Goal: Transaction & Acquisition: Purchase product/service

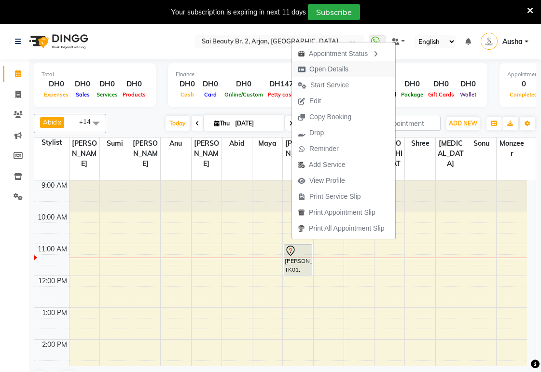
click at [326, 68] on span "Open Details" at bounding box center [328, 69] width 39 height 10
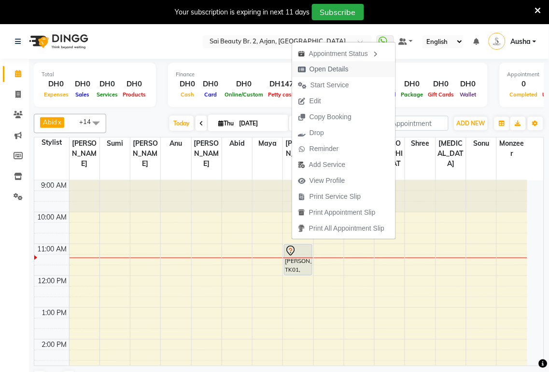
select select "7"
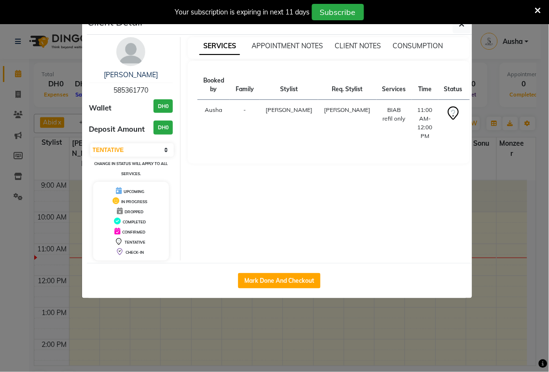
click at [191, 324] on ngb-modal-window "Client Detail [PERSON_NAME] 585361770 Wallet DH0 Deposit Amount DH0 Select IN S…" at bounding box center [274, 186] width 549 height 372
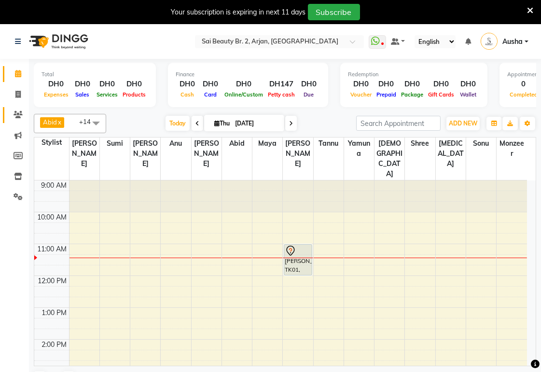
click at [18, 114] on icon at bounding box center [18, 114] width 9 height 7
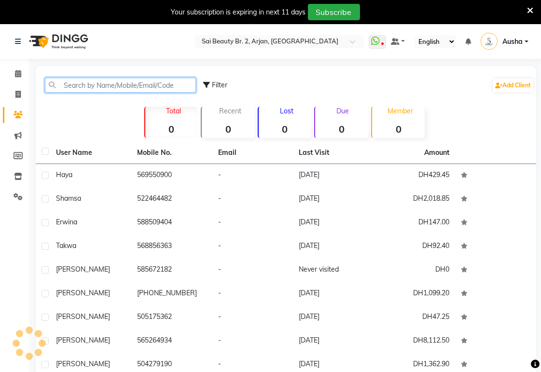
click at [112, 92] on input "text" at bounding box center [120, 85] width 151 height 15
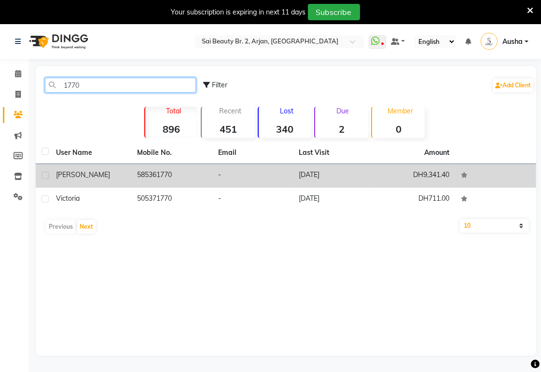
type input "1770"
click at [92, 177] on div "[PERSON_NAME]" at bounding box center [91, 175] width 70 height 10
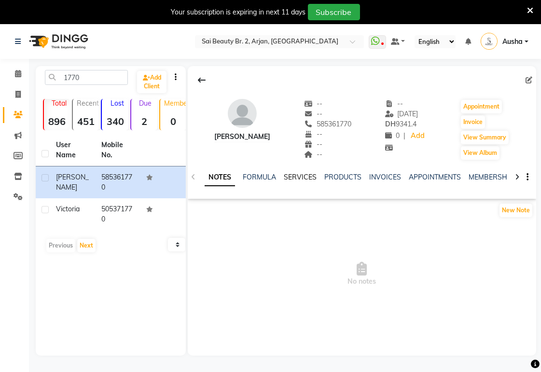
click at [299, 177] on link "SERVICES" at bounding box center [300, 177] width 33 height 9
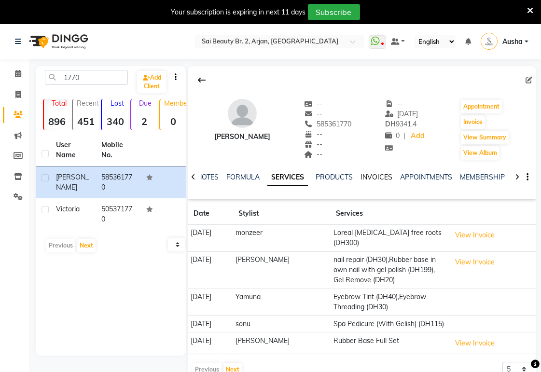
click at [375, 179] on link "INVOICES" at bounding box center [377, 177] width 32 height 9
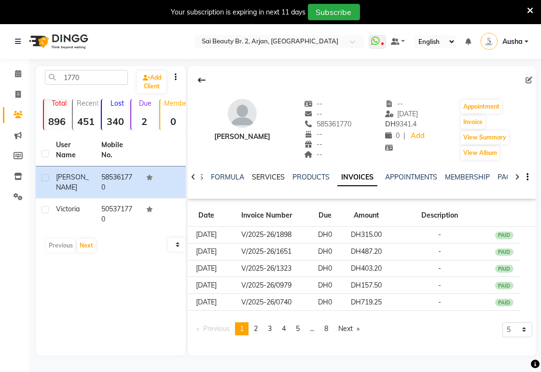
click at [260, 177] on link "SERVICES" at bounding box center [268, 177] width 33 height 9
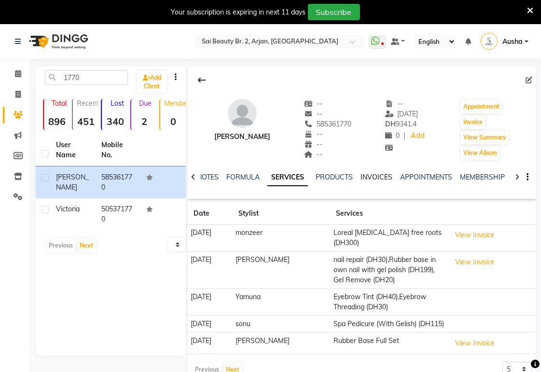
click at [383, 174] on link "INVOICES" at bounding box center [377, 177] width 32 height 9
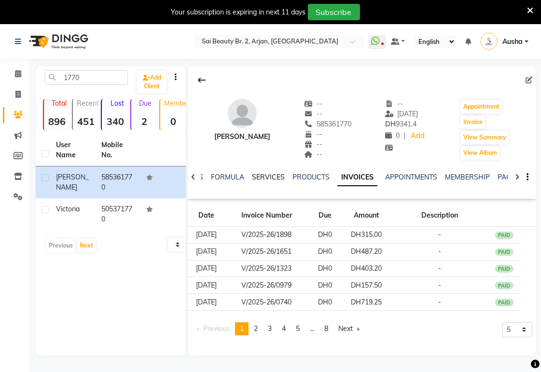
click at [266, 176] on link "SERVICES" at bounding box center [268, 177] width 33 height 9
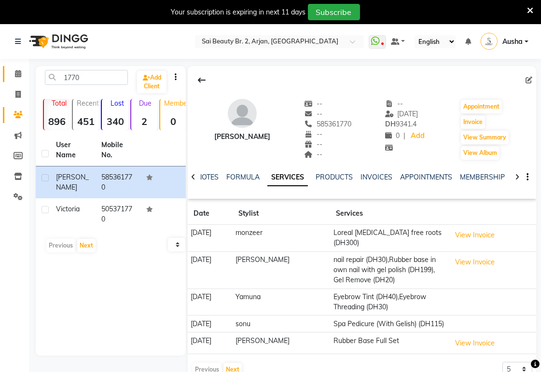
click at [17, 73] on icon at bounding box center [18, 73] width 6 height 7
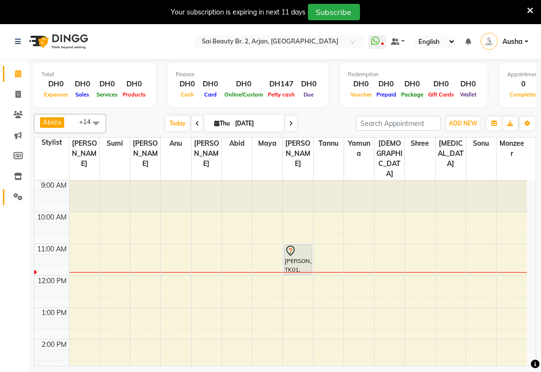
click at [17, 198] on icon at bounding box center [18, 196] width 9 height 7
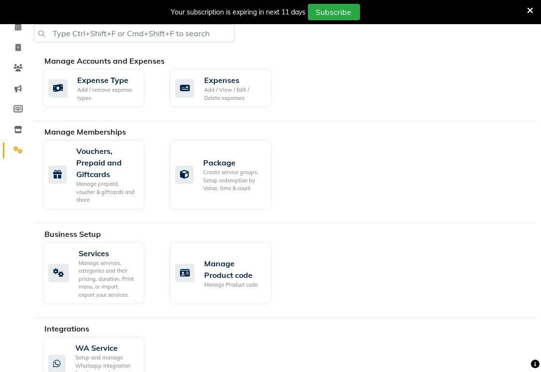
scroll to position [84, 0]
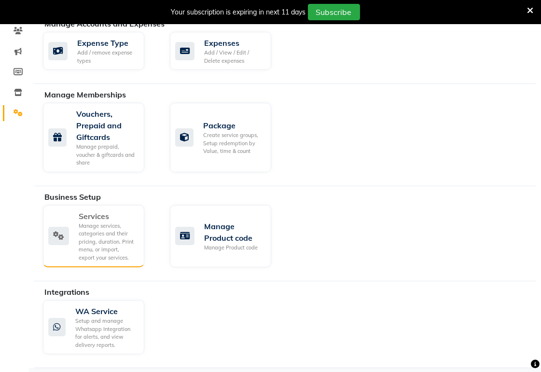
click at [62, 244] on icon at bounding box center [58, 236] width 21 height 18
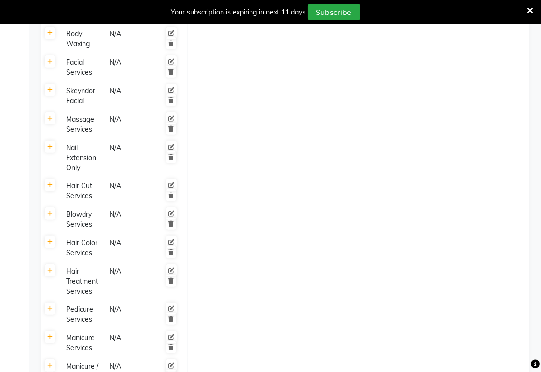
scroll to position [580, 0]
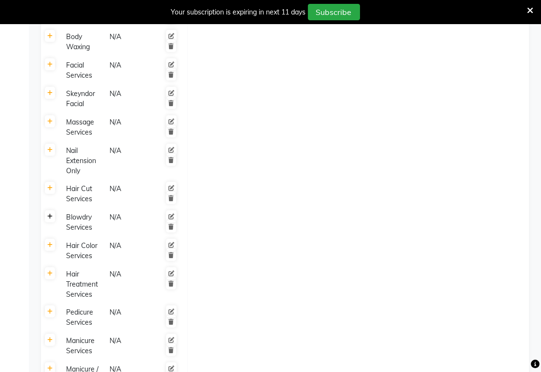
click at [50, 214] on icon at bounding box center [49, 217] width 5 height 6
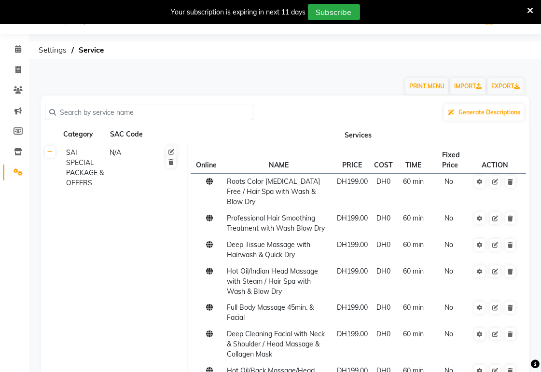
scroll to position [0, 0]
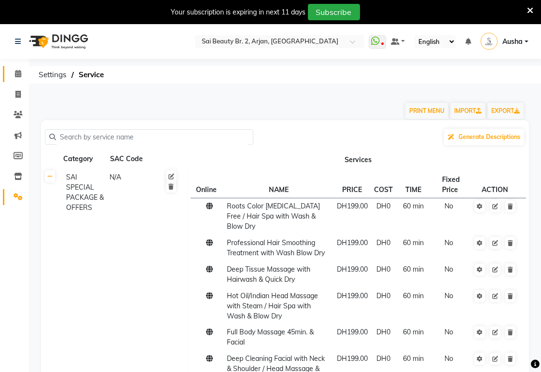
click at [18, 71] on icon at bounding box center [18, 73] width 6 height 7
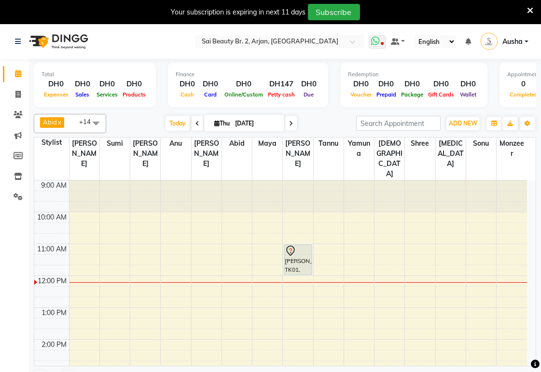
click at [380, 41] on icon at bounding box center [375, 41] width 9 height 10
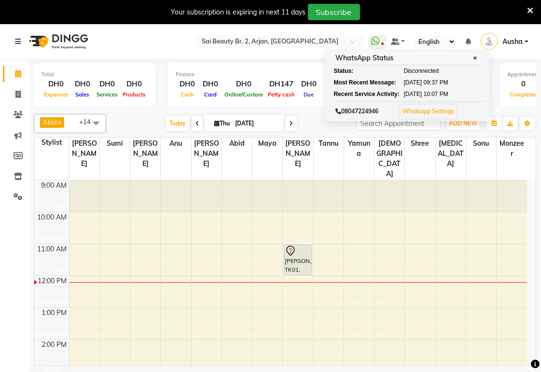
click at [217, 286] on td at bounding box center [298, 291] width 458 height 11
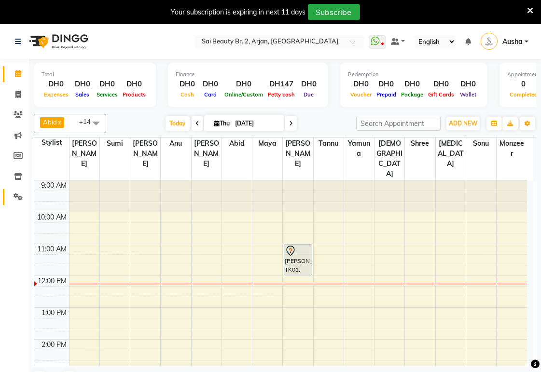
click at [20, 201] on span at bounding box center [18, 197] width 17 height 11
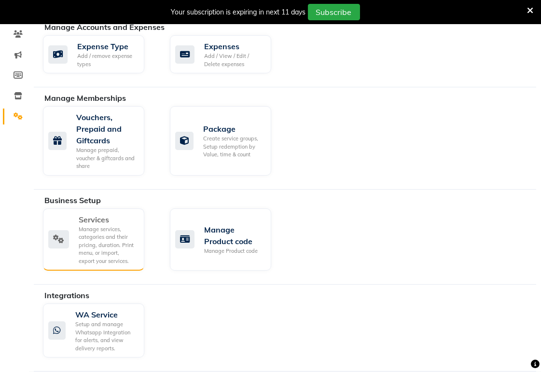
click at [58, 240] on icon at bounding box center [58, 239] width 21 height 18
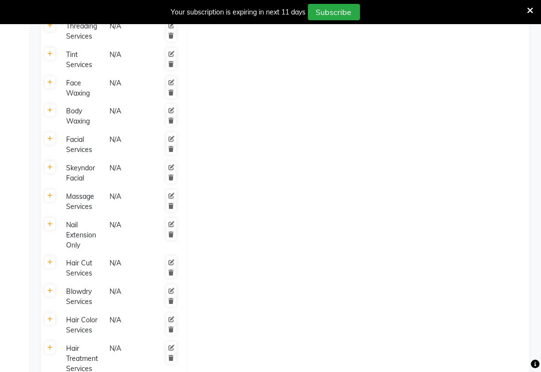
scroll to position [504, 0]
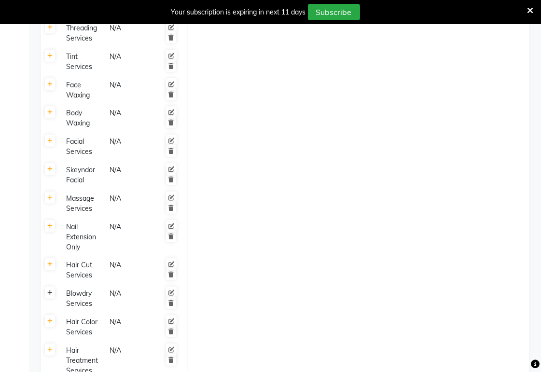
click at [50, 290] on icon at bounding box center [49, 293] width 5 height 6
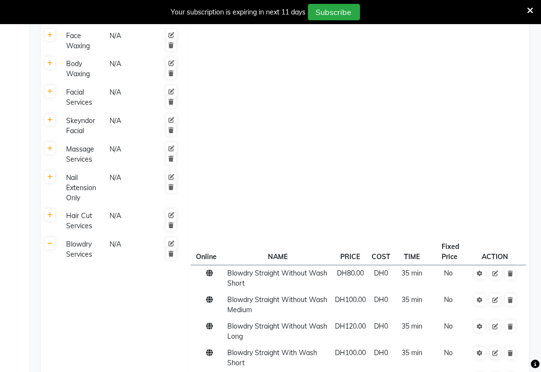
scroll to position [552, 0]
click at [528, 14] on icon at bounding box center [530, 10] width 6 height 9
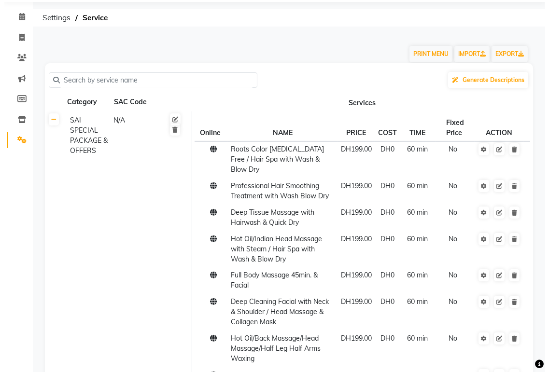
scroll to position [0, 0]
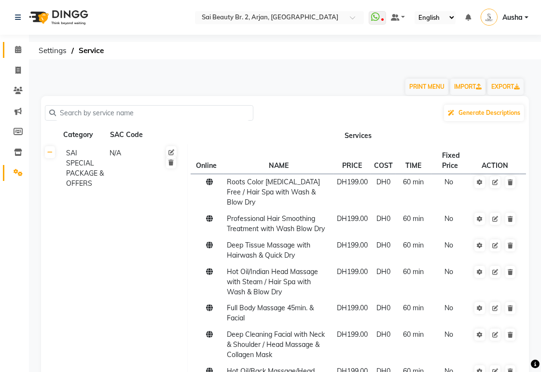
click at [17, 47] on icon at bounding box center [18, 49] width 6 height 7
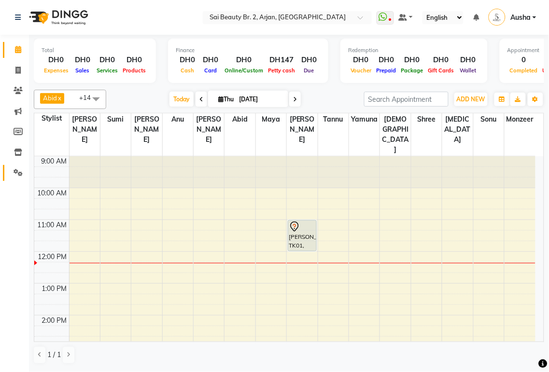
click at [21, 175] on icon at bounding box center [18, 172] width 9 height 7
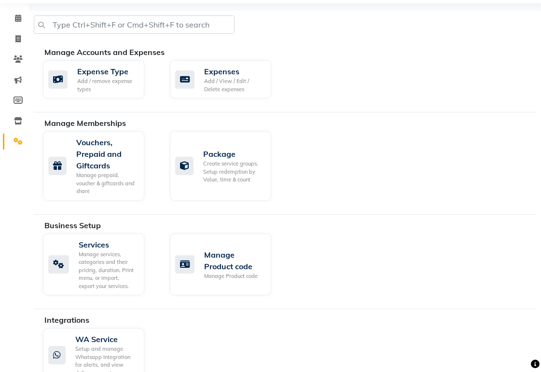
scroll to position [33, 0]
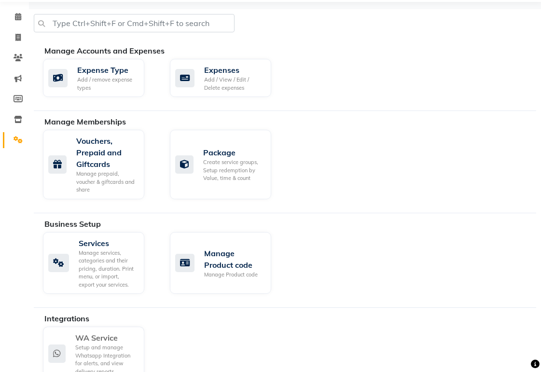
click at [74, 335] on div "WA Service Setup and manage Whatsapp Integration for alerts, and view delivery …" at bounding box center [92, 353] width 88 height 43
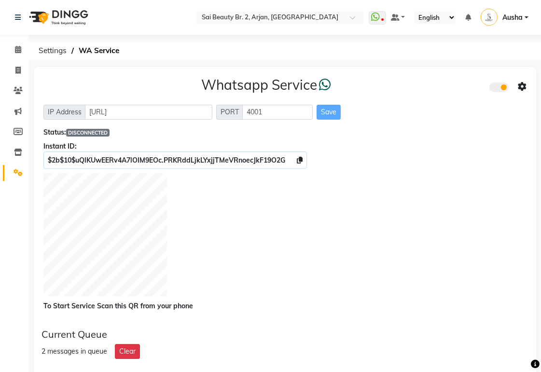
click at [215, 278] on div at bounding box center [284, 236] width 483 height 126
click at [17, 69] on icon at bounding box center [17, 70] width 5 height 7
select select "service"
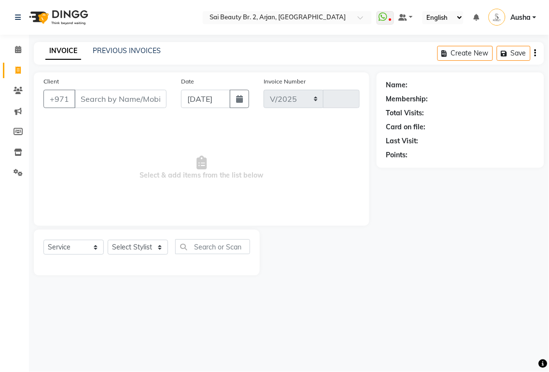
select select "6956"
type input "1921"
click at [17, 50] on icon at bounding box center [18, 49] width 6 height 7
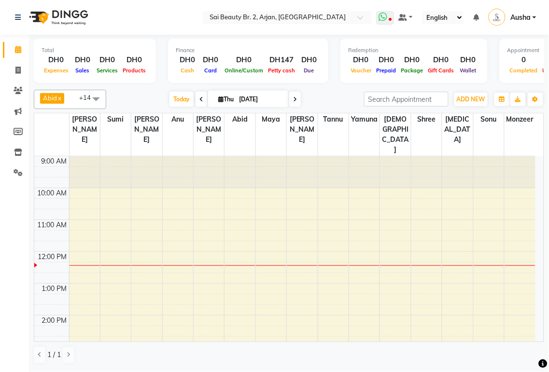
click at [388, 17] on icon at bounding box center [383, 17] width 9 height 10
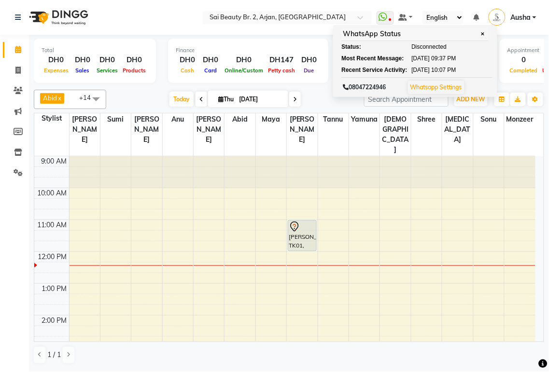
click at [430, 273] on td at bounding box center [302, 278] width 466 height 11
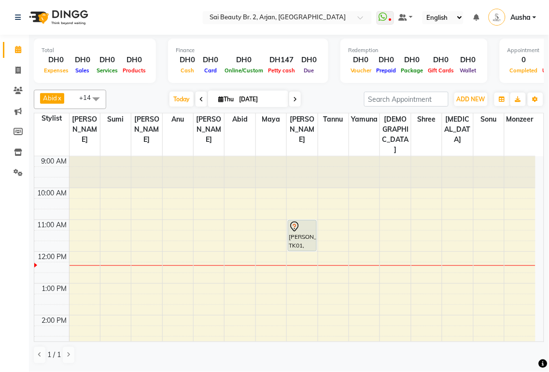
click at [35, 198] on td at bounding box center [51, 203] width 35 height 11
click at [16, 172] on icon at bounding box center [18, 172] width 9 height 7
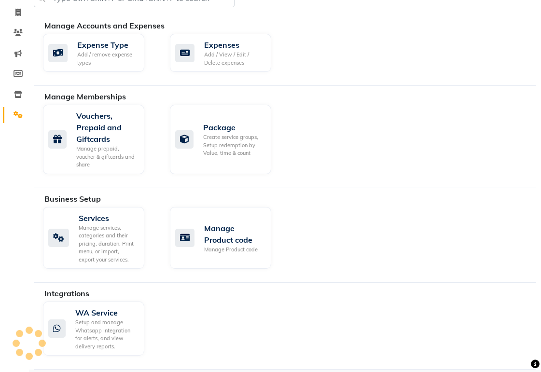
scroll to position [60, 0]
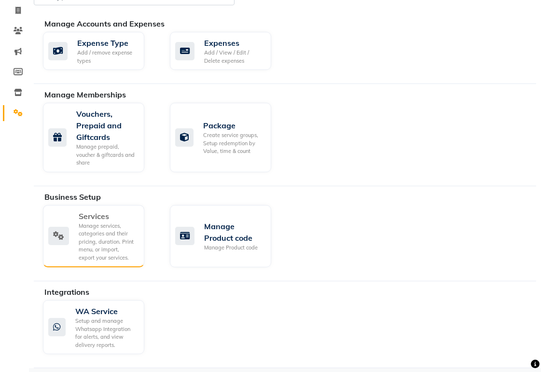
click at [113, 241] on div "Manage services, categories and their pricing, duration. Print menu, or import,…" at bounding box center [108, 242] width 58 height 40
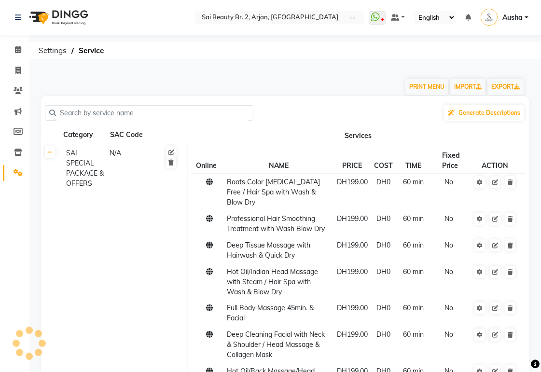
click at [22, 176] on icon at bounding box center [18, 172] width 9 height 7
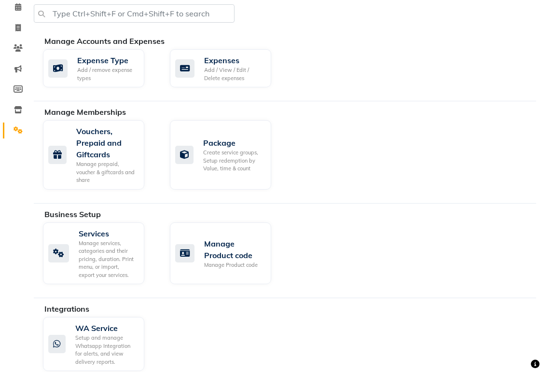
scroll to position [60, 0]
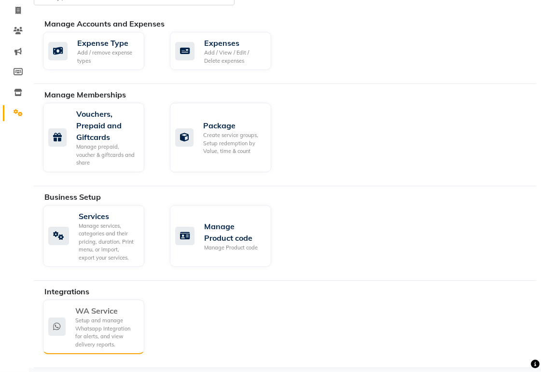
click at [117, 329] on div "Setup and manage Whatsapp Integration for alerts, and view delivery reports." at bounding box center [105, 333] width 61 height 32
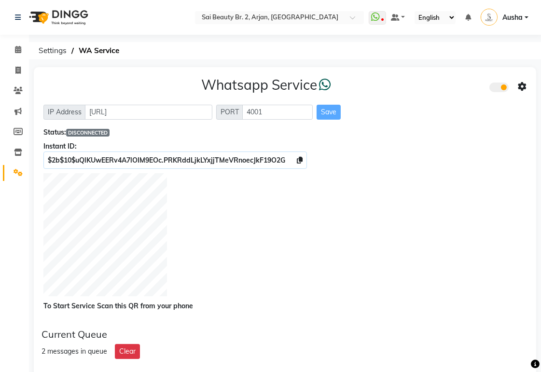
scroll to position [3, 0]
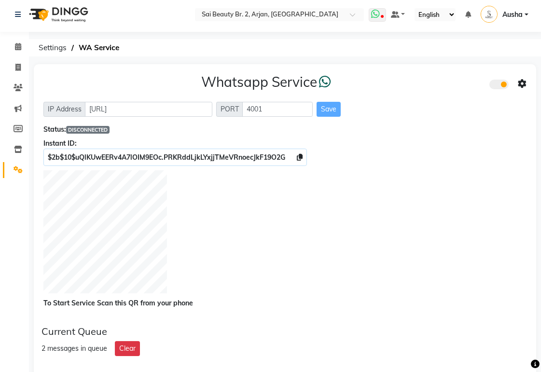
click at [377, 15] on icon at bounding box center [375, 14] width 9 height 10
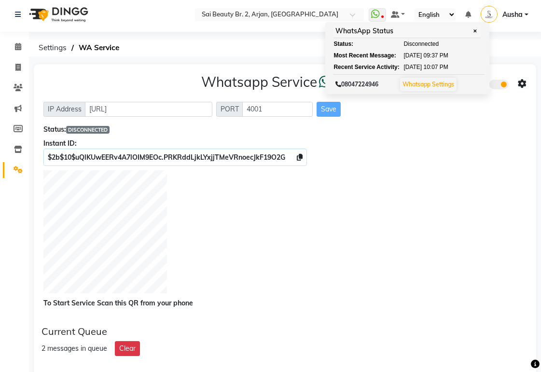
click at [385, 281] on div at bounding box center [284, 233] width 483 height 126
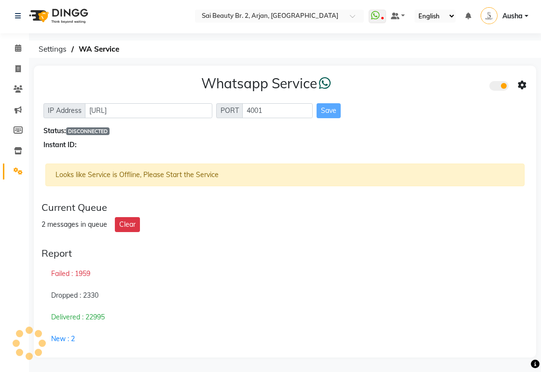
scroll to position [1, 0]
click at [16, 172] on icon at bounding box center [18, 171] width 9 height 7
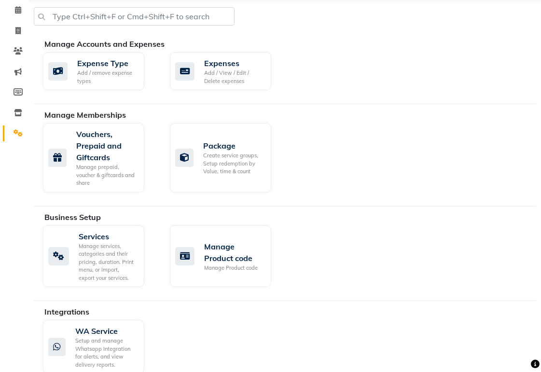
scroll to position [60, 0]
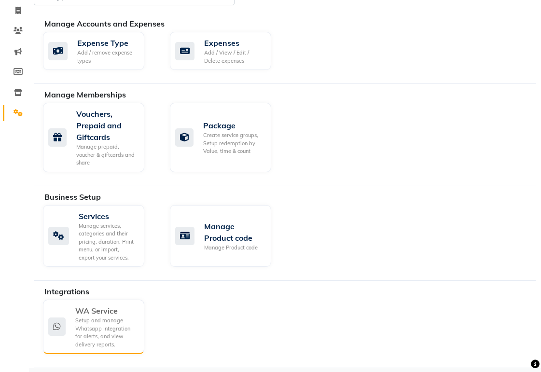
click at [61, 335] on icon at bounding box center [56, 327] width 17 height 18
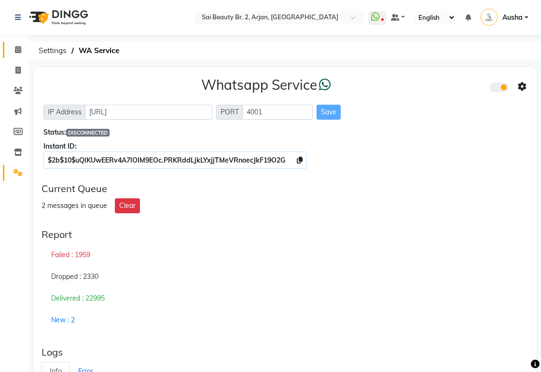
click at [17, 51] on icon at bounding box center [18, 49] width 6 height 7
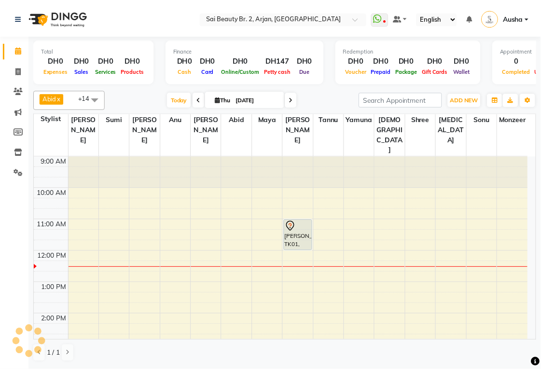
scroll to position [97, 0]
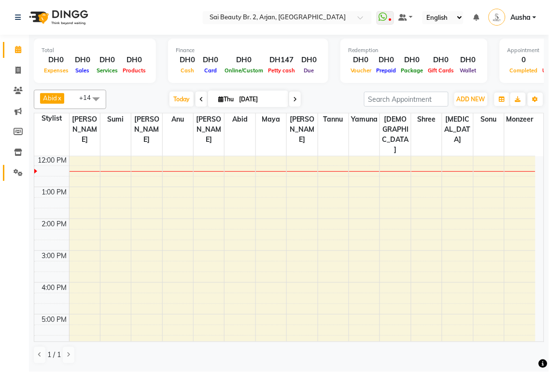
click at [17, 176] on icon at bounding box center [18, 172] width 9 height 7
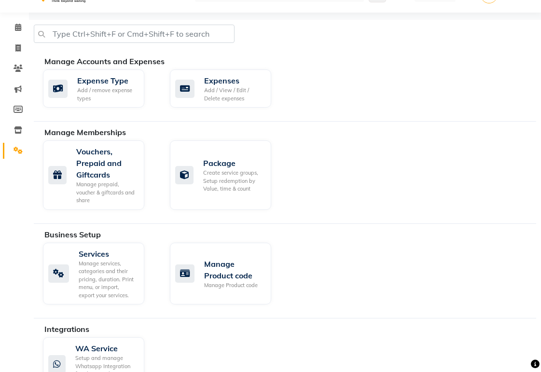
scroll to position [60, 0]
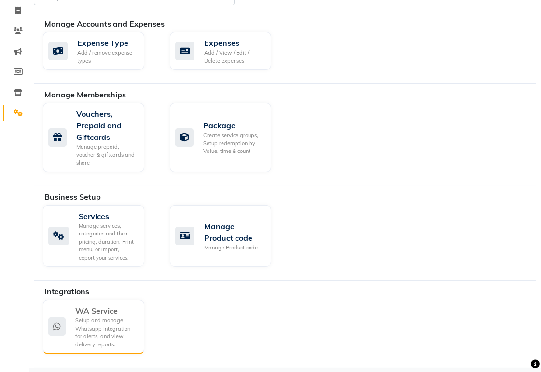
click at [110, 327] on div "Setup and manage Whatsapp Integration for alerts, and view delivery reports." at bounding box center [105, 333] width 61 height 32
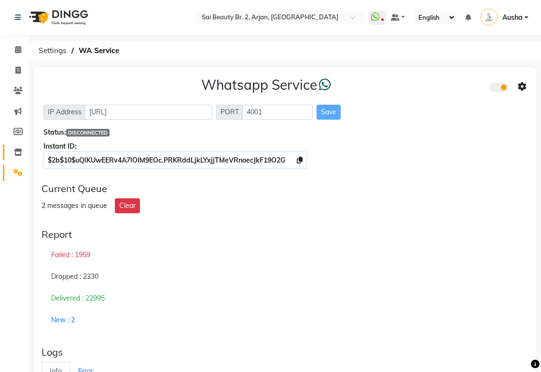
click at [17, 152] on icon at bounding box center [18, 152] width 8 height 7
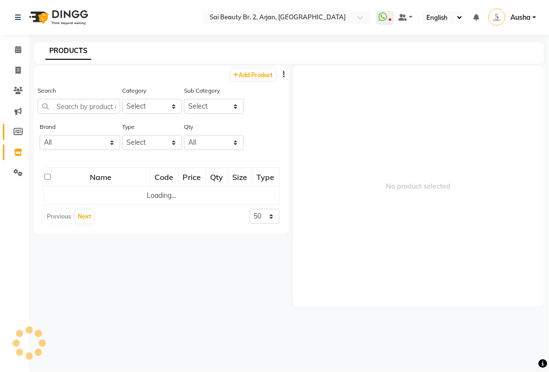
click at [20, 133] on icon at bounding box center [18, 131] width 9 height 7
select select
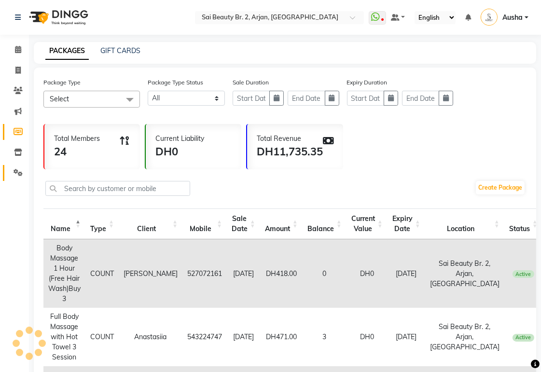
click at [20, 170] on icon at bounding box center [18, 172] width 9 height 7
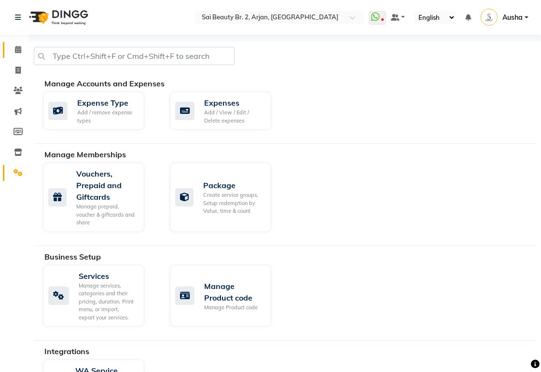
click at [16, 52] on icon at bounding box center [18, 49] width 6 height 7
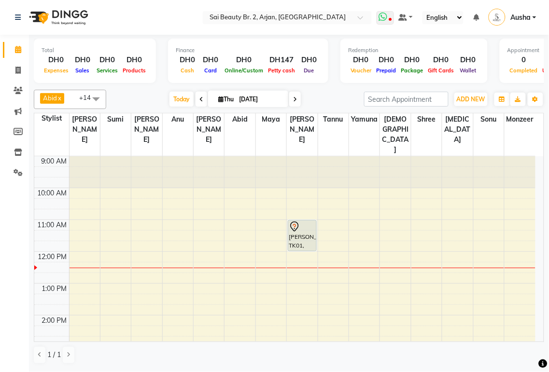
click at [384, 15] on icon at bounding box center [383, 17] width 9 height 10
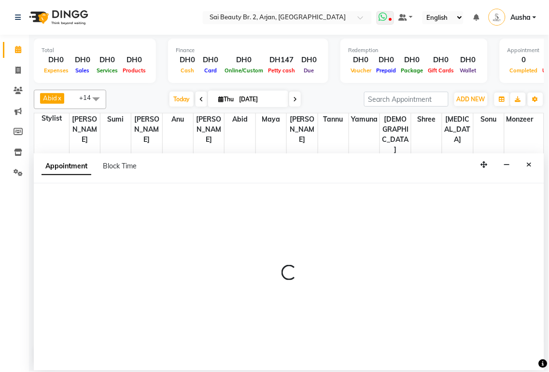
select select "59308"
select select "tentative"
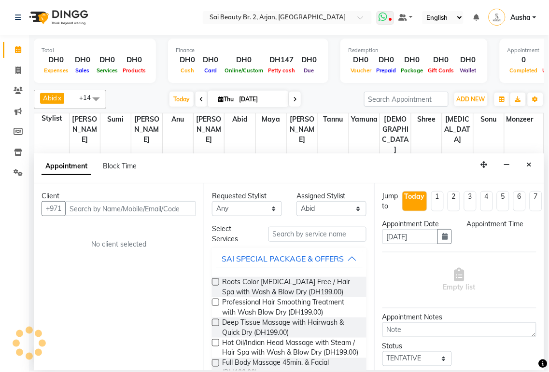
select select "765"
click at [529, 165] on icon "Close" at bounding box center [529, 164] width 5 height 7
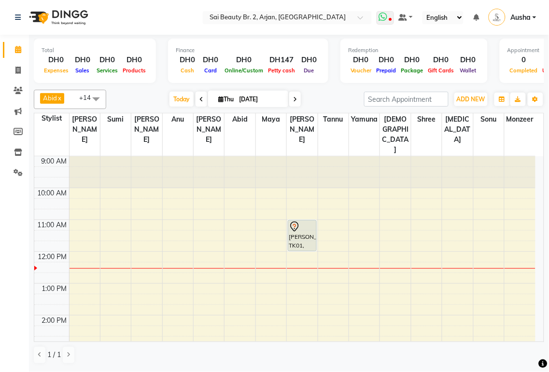
click at [392, 19] on icon at bounding box center [390, 20] width 3 height 5
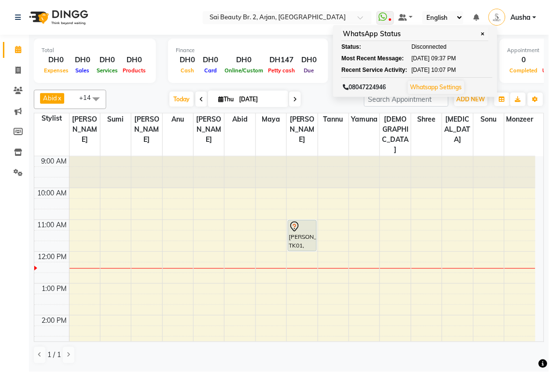
click at [404, 305] on td at bounding box center [302, 310] width 466 height 11
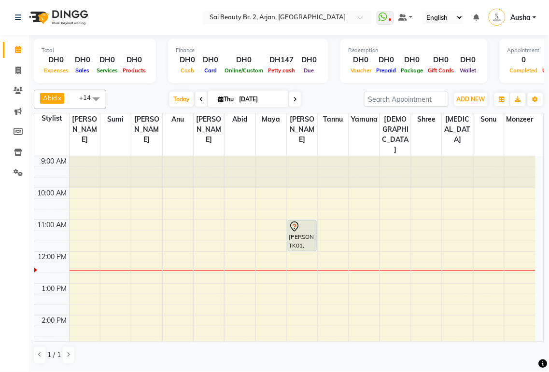
click at [302, 221] on div "[PERSON_NAME], TK01, 11:00 AM-12:00 PM, BIAB refil only" at bounding box center [302, 236] width 28 height 30
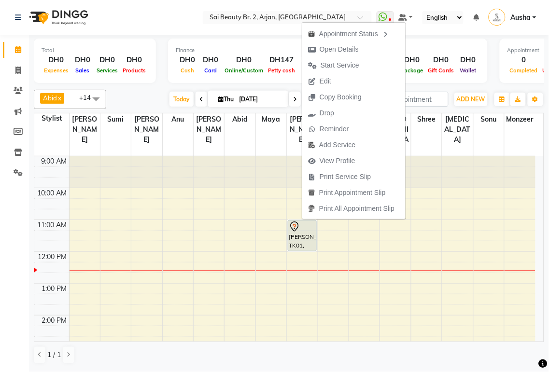
click at [272, 241] on td at bounding box center [302, 246] width 466 height 11
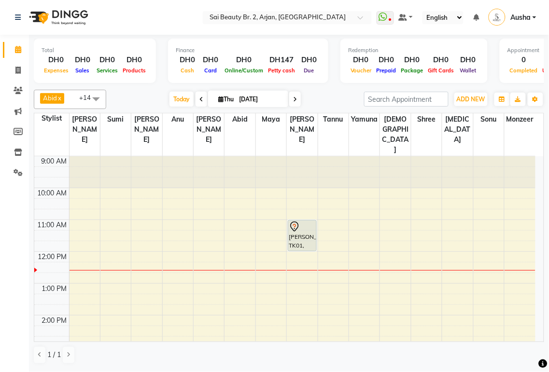
click at [294, 228] on icon at bounding box center [294, 228] width 1 height 1
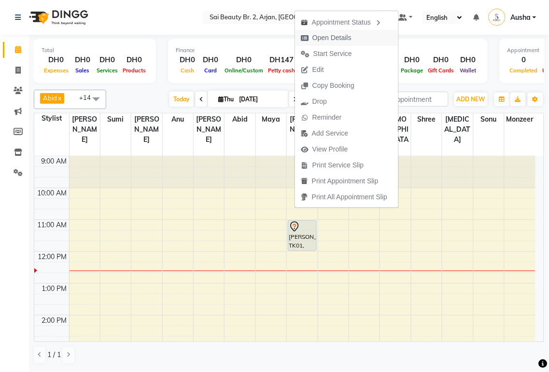
click at [344, 41] on span "Open Details" at bounding box center [331, 38] width 39 height 10
select select "7"
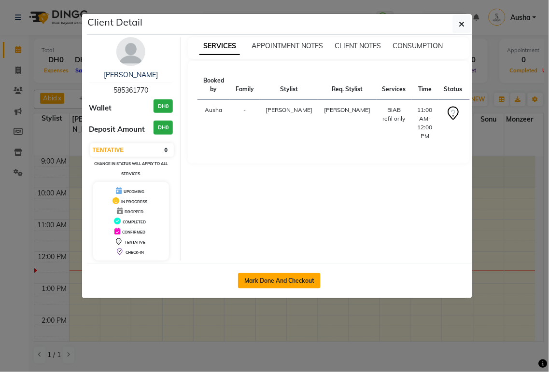
click at [286, 284] on button "Mark Done And Checkout" at bounding box center [279, 280] width 83 height 15
select select "service"
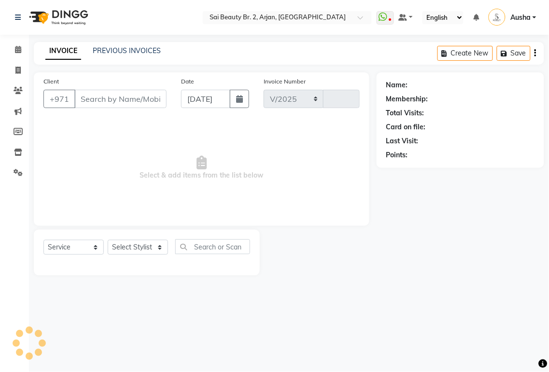
select select "6956"
type input "1921"
type input "585361770"
select select "59424"
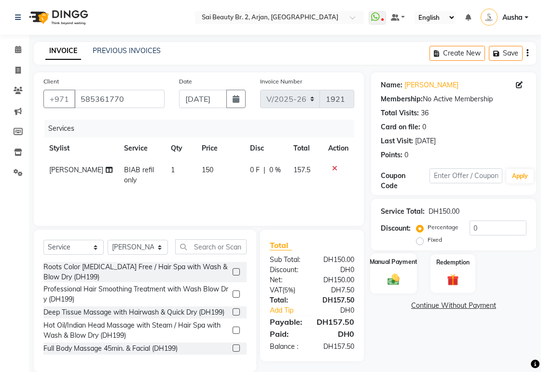
click at [384, 283] on img at bounding box center [394, 279] width 20 height 14
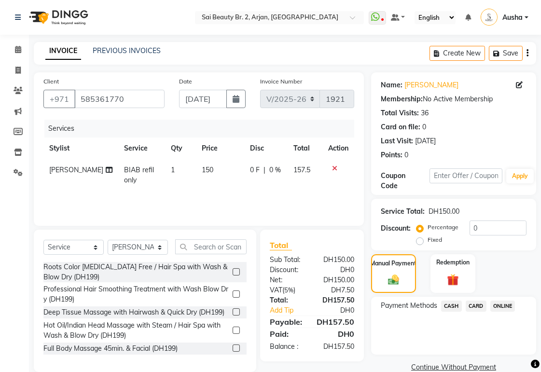
click at [476, 306] on span "CARD" at bounding box center [476, 306] width 21 height 11
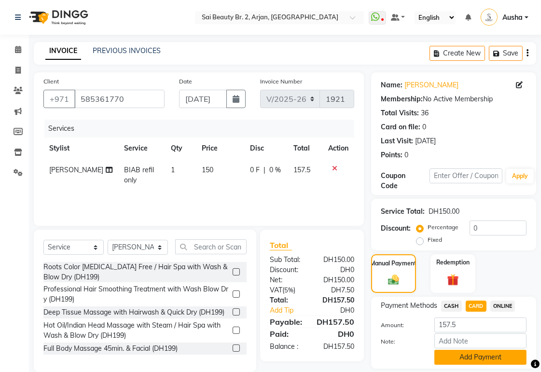
click at [473, 361] on button "Add Payment" at bounding box center [481, 357] width 92 height 15
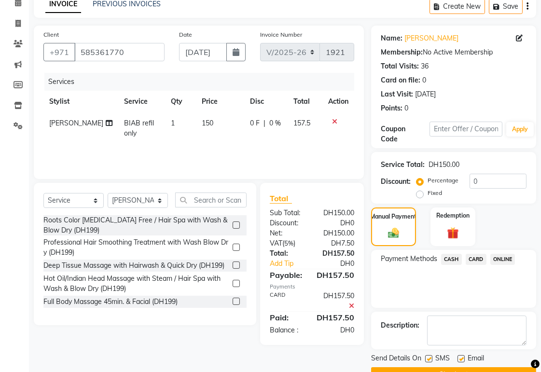
scroll to position [71, 0]
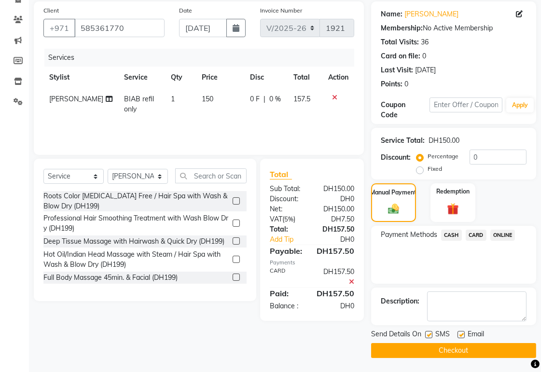
click at [466, 350] on button "Checkout" at bounding box center [453, 350] width 165 height 15
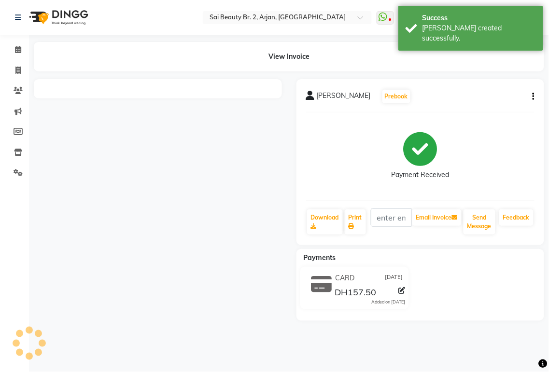
click at [363, 220] on div "Print" at bounding box center [355, 222] width 23 height 27
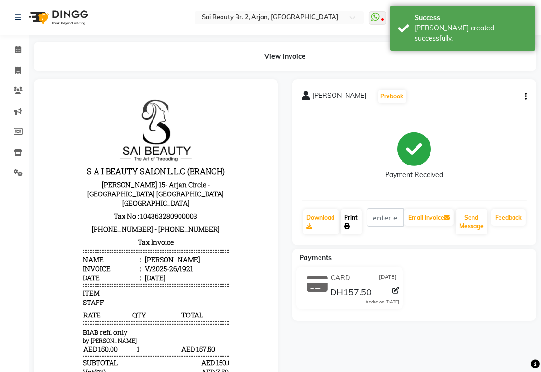
click at [351, 223] on link "Print" at bounding box center [351, 222] width 21 height 25
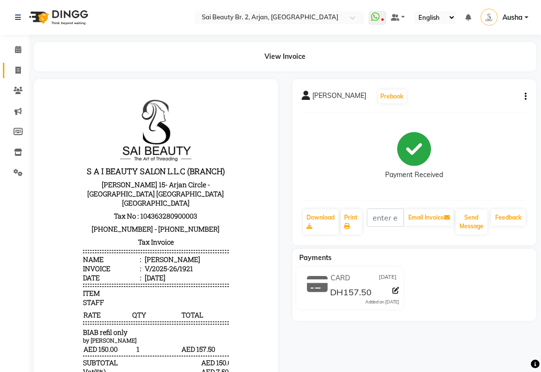
click at [17, 70] on icon at bounding box center [17, 70] width 5 height 7
select select "service"
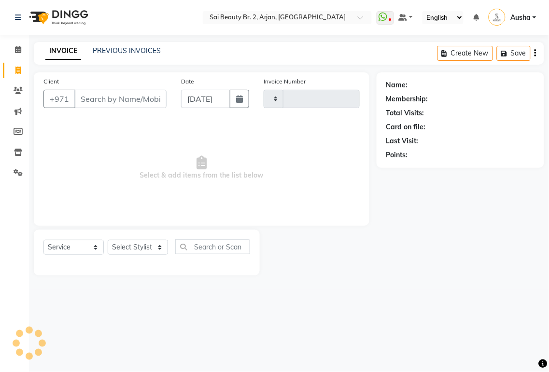
type input "1922"
select select "6956"
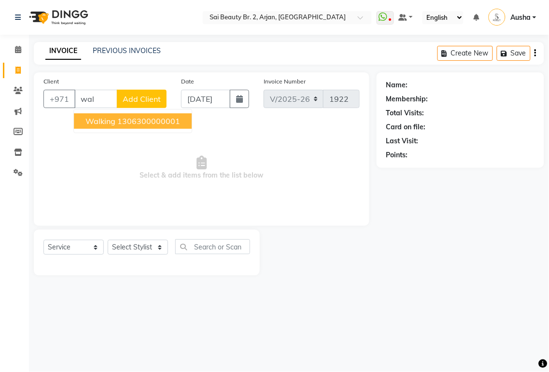
click at [132, 122] on ngb-highlight "1306300000001" at bounding box center [148, 121] width 63 height 10
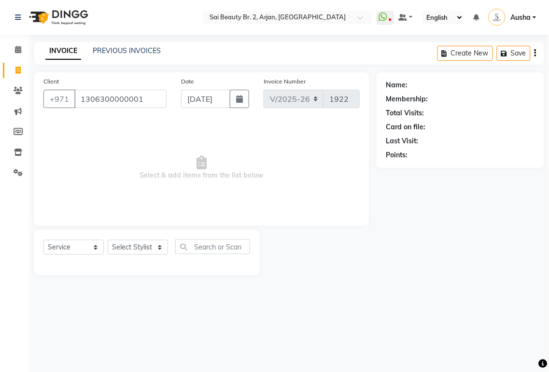
type input "1306300000001"
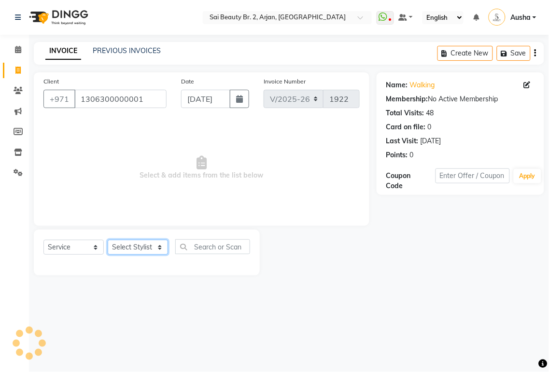
click at [160, 244] on select "Select Stylist [PERSON_NAME][MEDICAL_DATA] [PERSON_NAME] [PERSON_NAME] [PERSON_…" at bounding box center [138, 247] width 60 height 15
select select "57778"
click at [108, 240] on select "Select Stylist [PERSON_NAME][MEDICAL_DATA] [PERSON_NAME] [PERSON_NAME] [PERSON_…" at bounding box center [138, 247] width 60 height 15
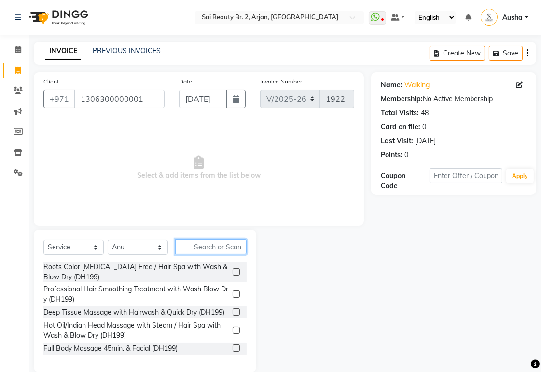
click at [206, 247] on input "text" at bounding box center [210, 246] width 71 height 15
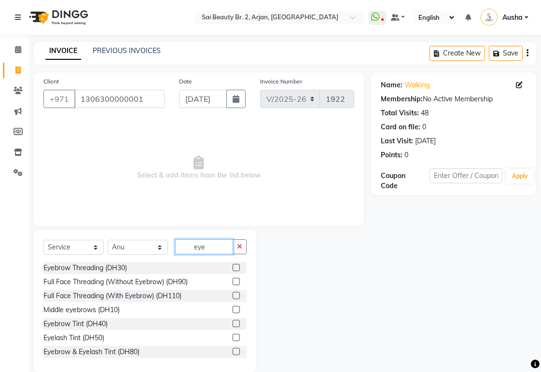
type input "eye"
click at [102, 270] on div "Eyebrow Threading (DH30)" at bounding box center [85, 268] width 84 height 10
checkbox input "false"
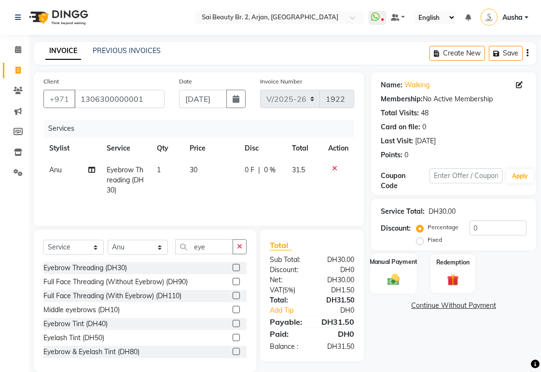
click at [390, 282] on img at bounding box center [394, 279] width 20 height 14
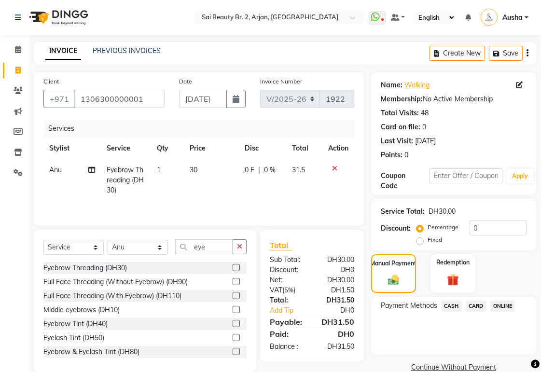
click at [472, 309] on span "CARD" at bounding box center [476, 306] width 21 height 11
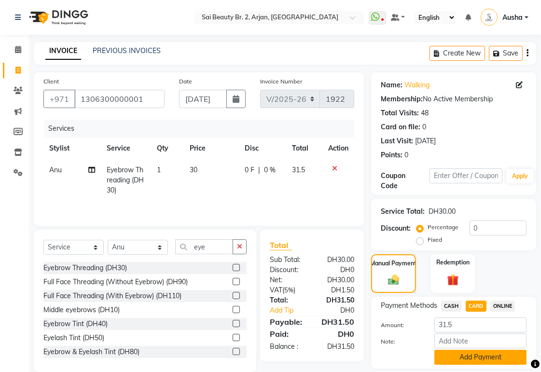
click at [461, 363] on button "Add Payment" at bounding box center [481, 357] width 92 height 15
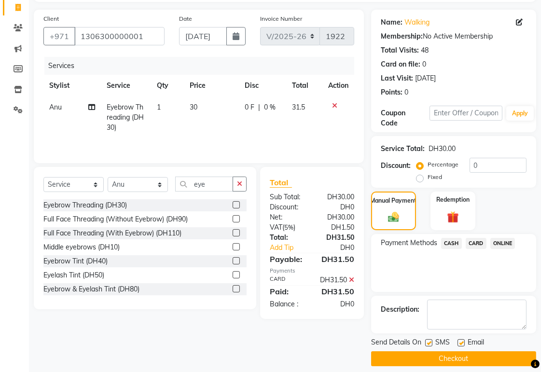
scroll to position [71, 0]
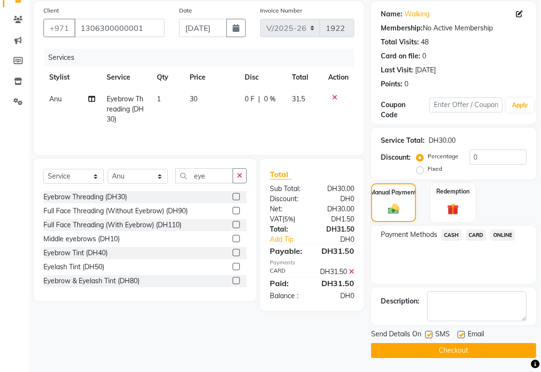
click at [481, 354] on button "Checkout" at bounding box center [453, 350] width 165 height 15
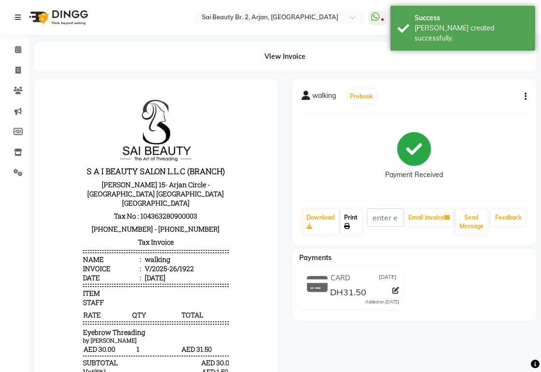
click at [351, 221] on link "Print" at bounding box center [351, 222] width 21 height 25
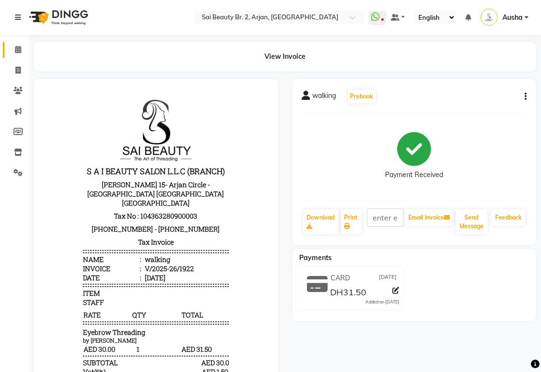
click at [17, 49] on icon at bounding box center [18, 49] width 6 height 7
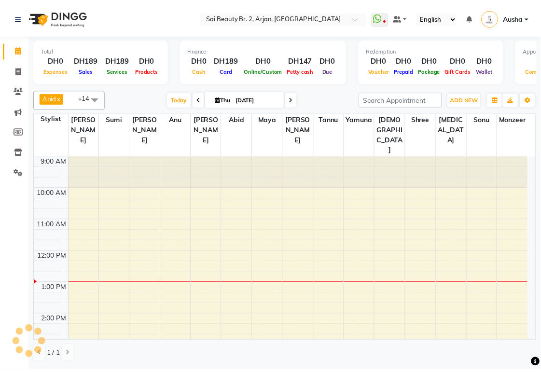
scroll to position [97, 0]
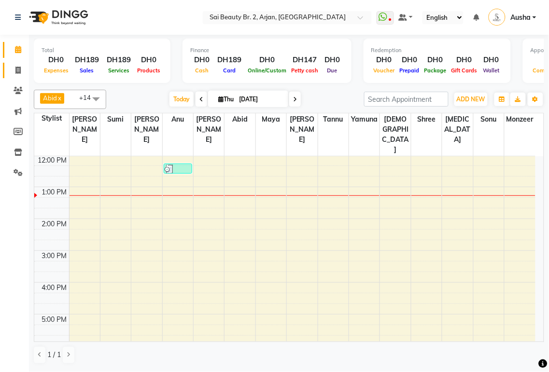
click at [16, 73] on icon at bounding box center [17, 70] width 5 height 7
select select "service"
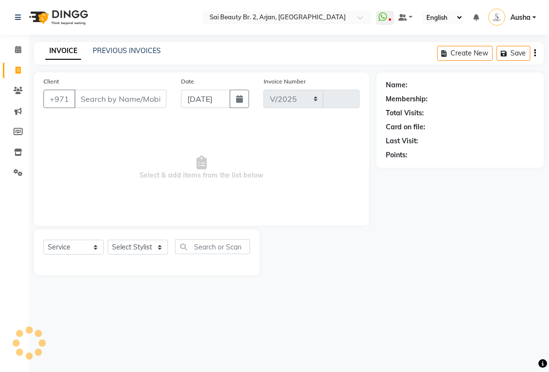
select select "6956"
type input "1923"
click at [107, 100] on input "Client" at bounding box center [120, 99] width 92 height 18
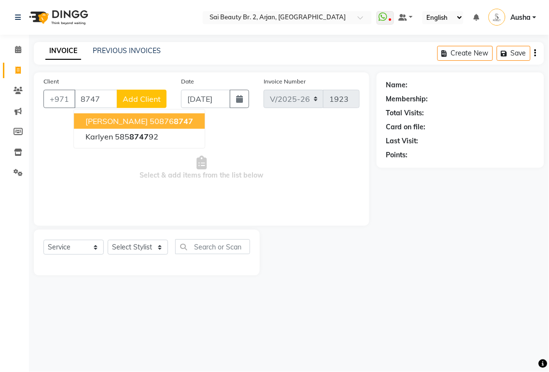
click at [87, 121] on span "[PERSON_NAME]" at bounding box center [116, 121] width 62 height 10
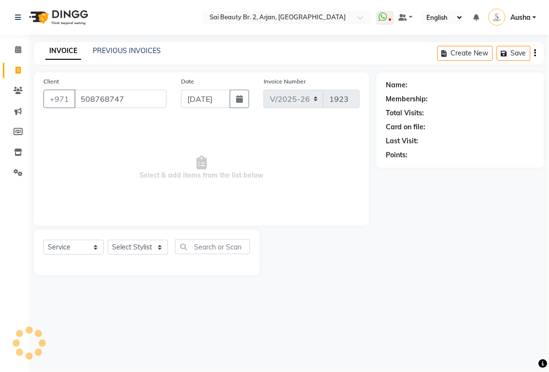
type input "508768747"
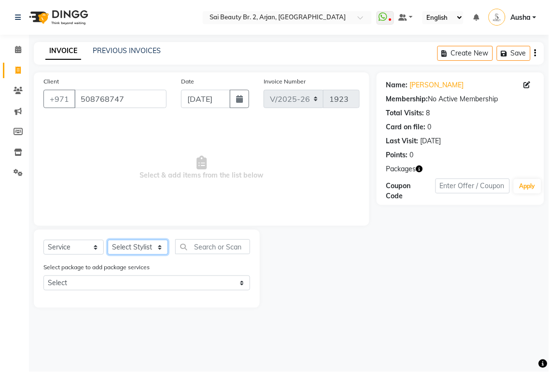
click at [156, 252] on select "Select Stylist [PERSON_NAME][MEDICAL_DATA] [PERSON_NAME] [PERSON_NAME] [PERSON_…" at bounding box center [138, 247] width 60 height 15
select select "57778"
click at [108, 240] on select "Select Stylist [PERSON_NAME][MEDICAL_DATA] [PERSON_NAME] [PERSON_NAME] [PERSON_…" at bounding box center [138, 247] width 60 height 15
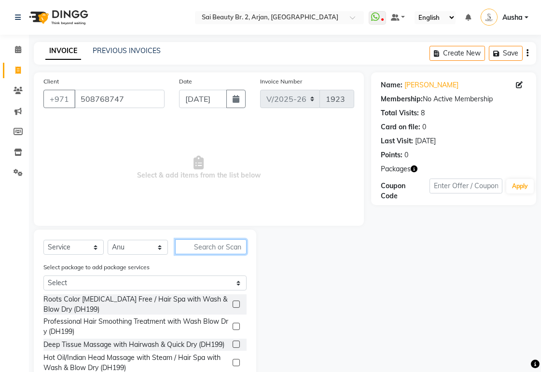
click at [216, 244] on input "text" at bounding box center [210, 246] width 71 height 15
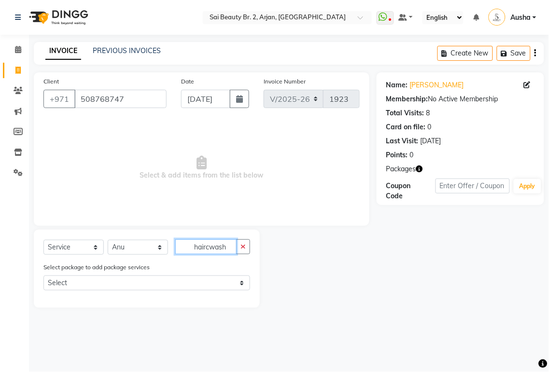
click at [214, 249] on input "haircwash" at bounding box center [205, 246] width 61 height 15
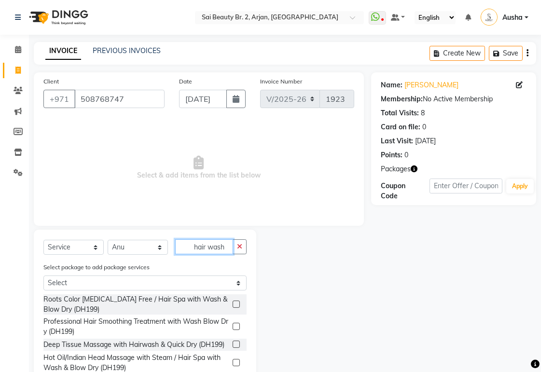
click at [228, 248] on input "hair wash" at bounding box center [204, 246] width 58 height 15
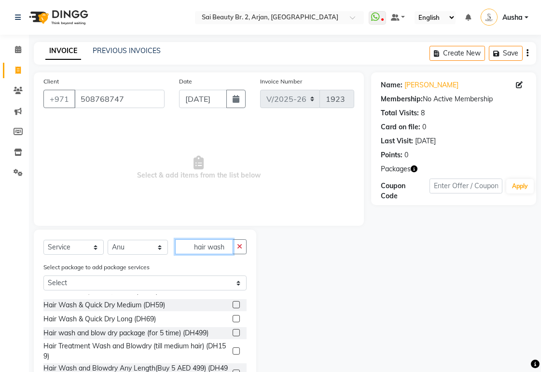
scroll to position [134, 0]
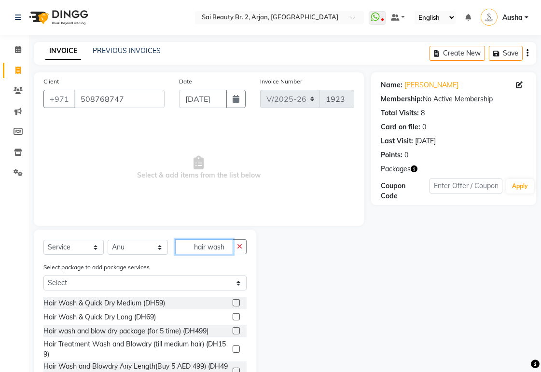
type input "hair wash"
click at [233, 307] on label at bounding box center [236, 302] width 7 height 7
click at [233, 307] on input "checkbox" at bounding box center [236, 303] width 6 height 6
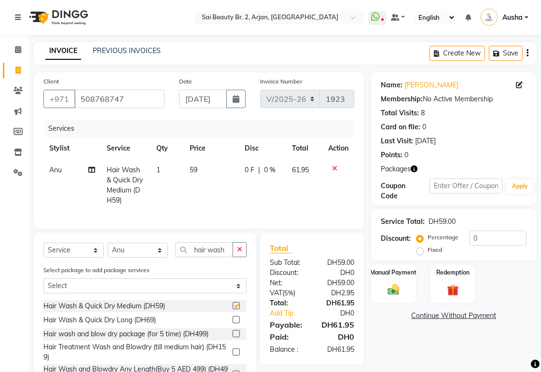
checkbox input "false"
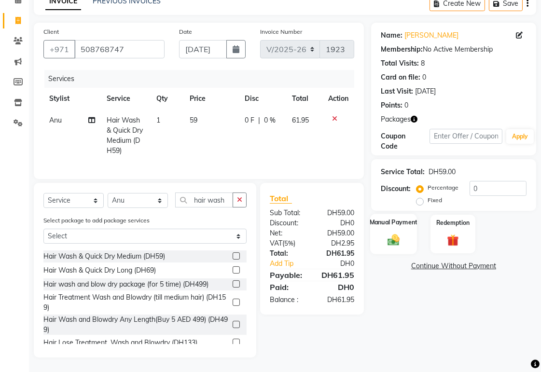
click at [395, 240] on div "Manual Payment" at bounding box center [393, 234] width 47 height 41
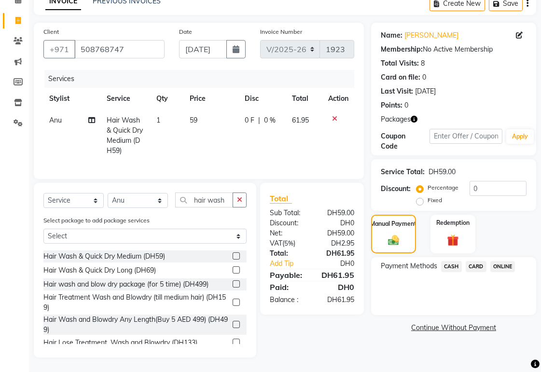
click at [485, 261] on span "CARD" at bounding box center [476, 266] width 21 height 11
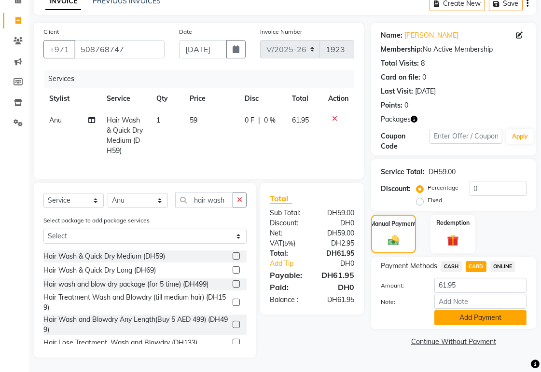
click at [493, 313] on button "Add Payment" at bounding box center [481, 317] width 92 height 15
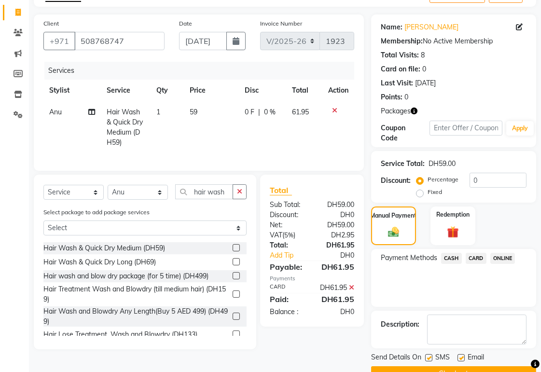
scroll to position [81, 0]
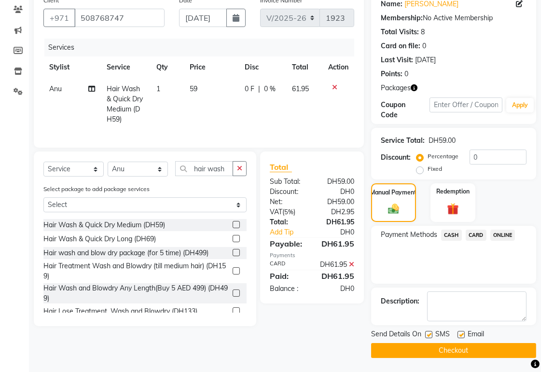
click at [493, 355] on button "Checkout" at bounding box center [453, 350] width 165 height 15
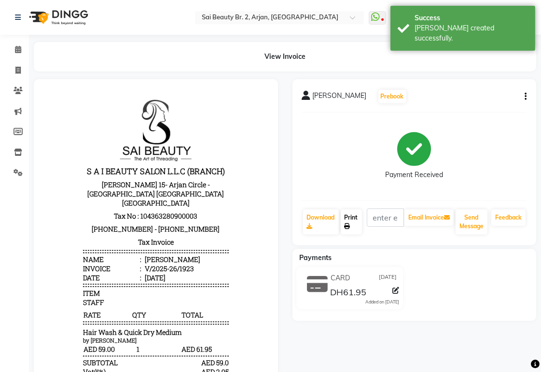
click at [341, 215] on link "Print" at bounding box center [351, 222] width 21 height 25
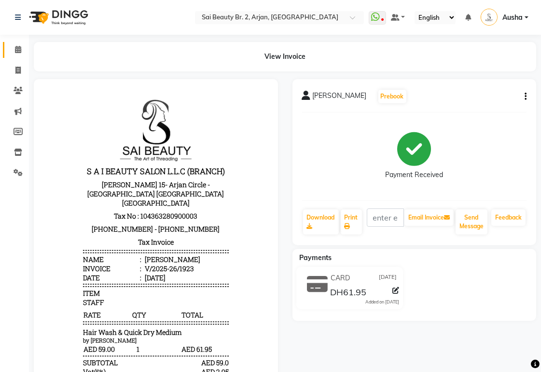
click at [18, 45] on span at bounding box center [18, 49] width 17 height 11
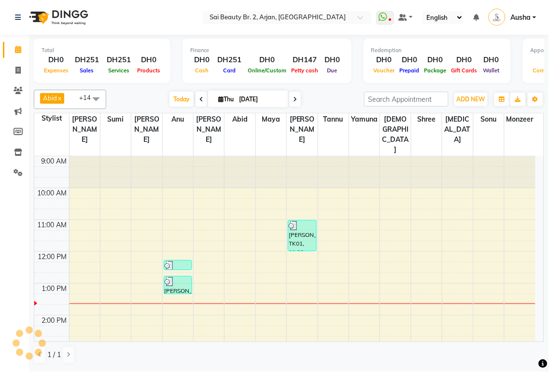
click at [218, 98] on icon at bounding box center [220, 99] width 5 height 6
select select "9"
select select "2025"
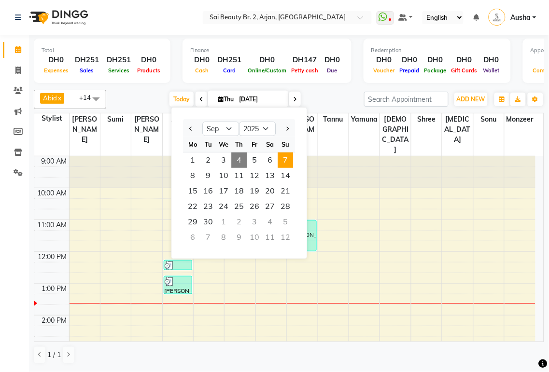
click at [285, 159] on span "7" at bounding box center [285, 160] width 15 height 15
type input "[DATE]"
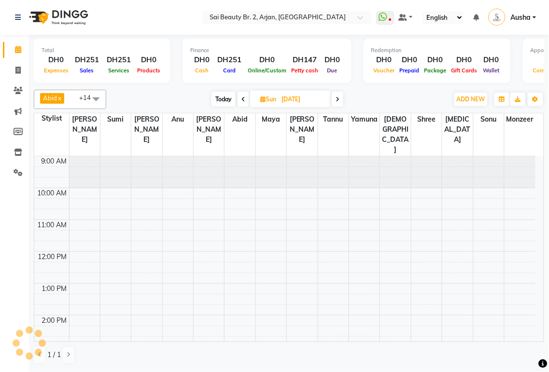
click at [262, 99] on icon at bounding box center [262, 99] width 5 height 6
select select "9"
select select "2025"
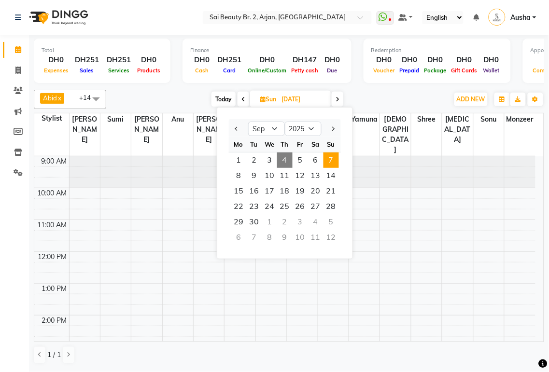
click at [285, 159] on span "4" at bounding box center [284, 160] width 15 height 15
type input "[DATE]"
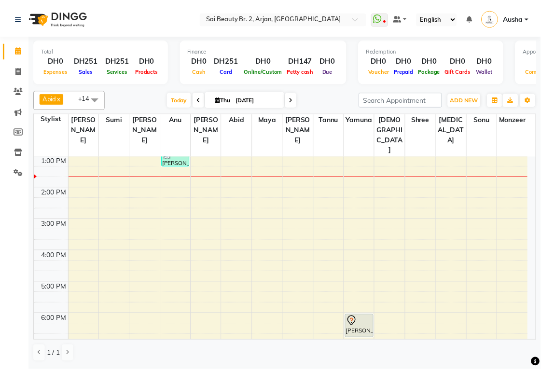
scroll to position [23, 0]
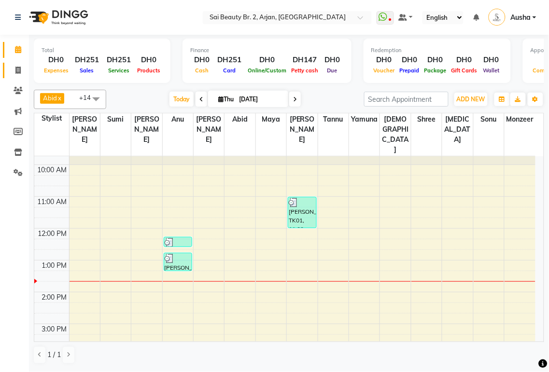
click at [17, 70] on icon at bounding box center [17, 70] width 5 height 7
select select "service"
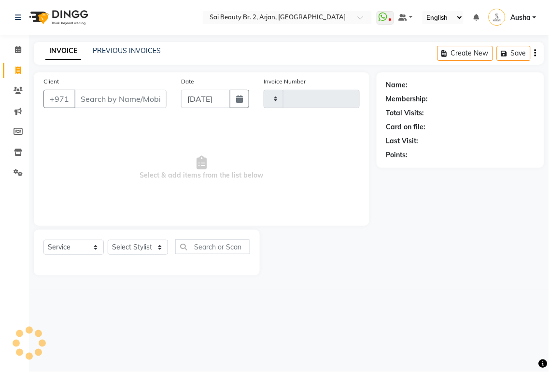
type input "1924"
select select "6956"
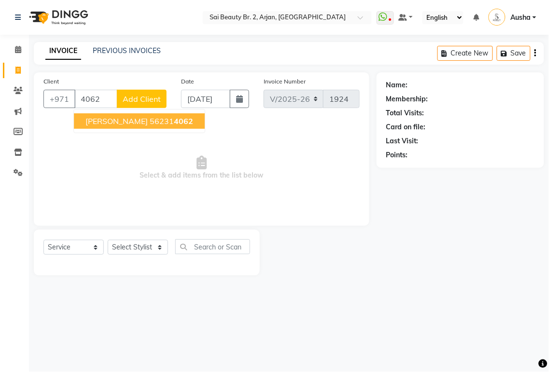
click at [95, 122] on span "[PERSON_NAME]" at bounding box center [116, 121] width 62 height 10
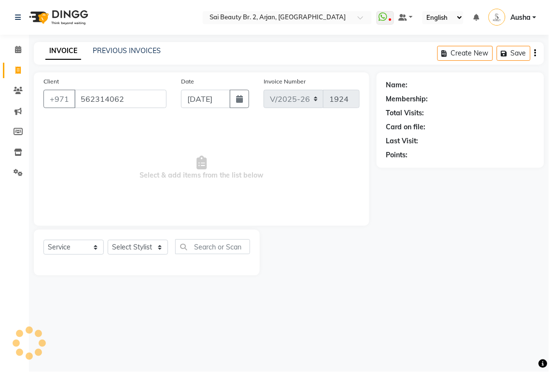
type input "562314062"
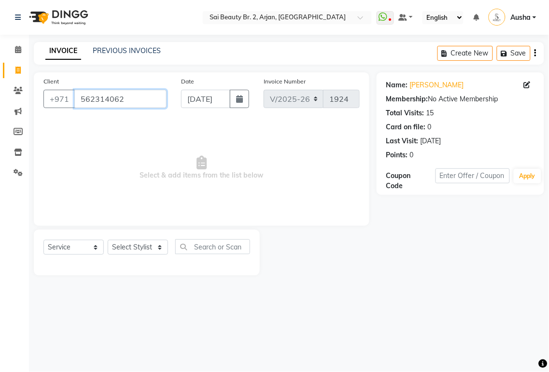
click at [134, 101] on input "562314062" at bounding box center [120, 99] width 92 height 18
click at [161, 252] on select "Select Stylist [PERSON_NAME][MEDICAL_DATA] [PERSON_NAME] [PERSON_NAME] [PERSON_…" at bounding box center [138, 247] width 60 height 15
select select "66493"
click at [108, 240] on select "Select Stylist [PERSON_NAME][MEDICAL_DATA] [PERSON_NAME] [PERSON_NAME] [PERSON_…" at bounding box center [138, 247] width 60 height 15
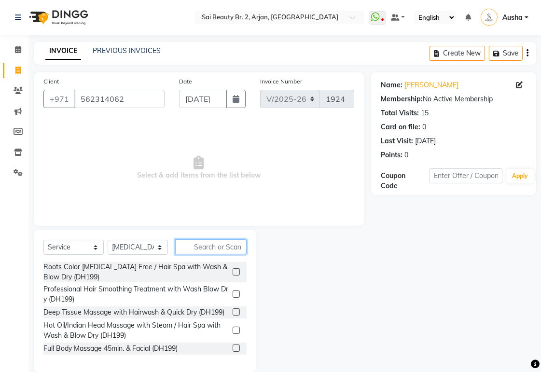
click at [230, 249] on input "text" at bounding box center [210, 246] width 71 height 15
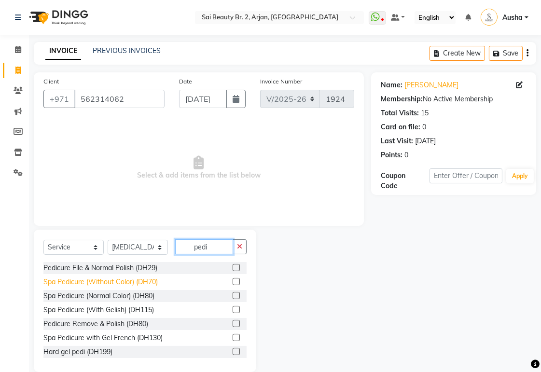
type input "pedi"
click at [47, 281] on div "Spa Pedicure (Without Color) (DH70)" at bounding box center [100, 282] width 114 height 10
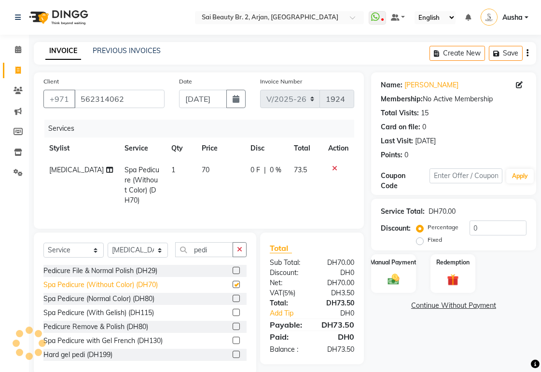
checkbox input "false"
click at [275, 169] on div "0 F | 0 %" at bounding box center [267, 170] width 32 height 10
select select "66493"
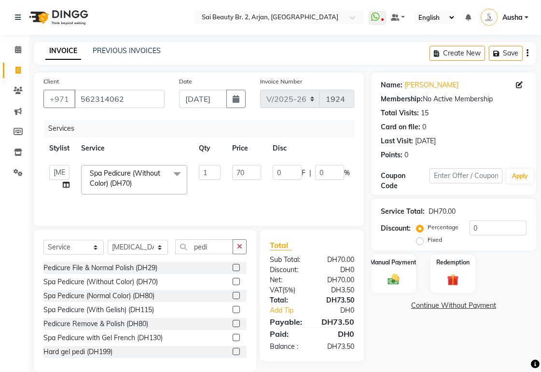
click at [355, 172] on div "Client [PHONE_NUMBER] Date [DATE] Invoice Number V/2025 V/[PHONE_NUMBER] Servic…" at bounding box center [199, 149] width 330 height 154
click at [334, 175] on input "0" at bounding box center [329, 172] width 29 height 15
type input "100"
click at [326, 196] on tr "[PERSON_NAME][MEDICAL_DATA] [PERSON_NAME] [PERSON_NAME] [PERSON_NAME] [PERSON_N…" at bounding box center [229, 179] width 372 height 41
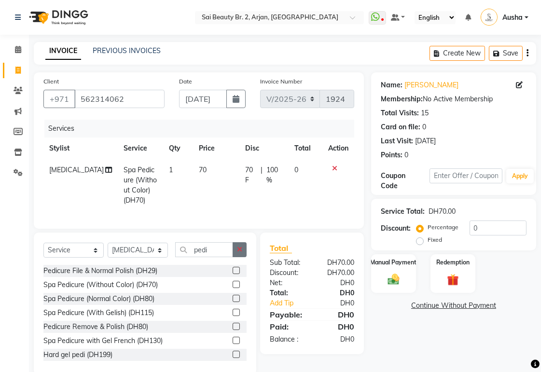
click at [239, 253] on icon "button" at bounding box center [239, 249] width 5 height 7
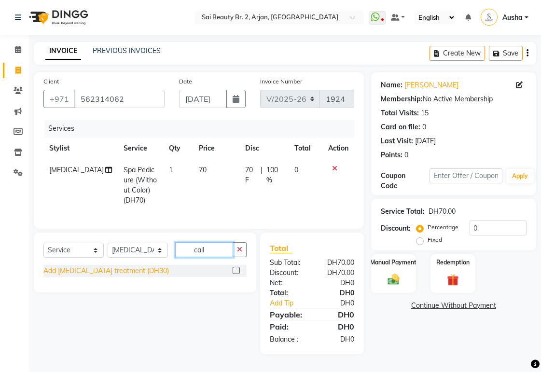
type input "call"
click at [62, 276] on div "Add [MEDICAL_DATA] treatment (DH30)" at bounding box center [106, 271] width 126 height 10
checkbox input "false"
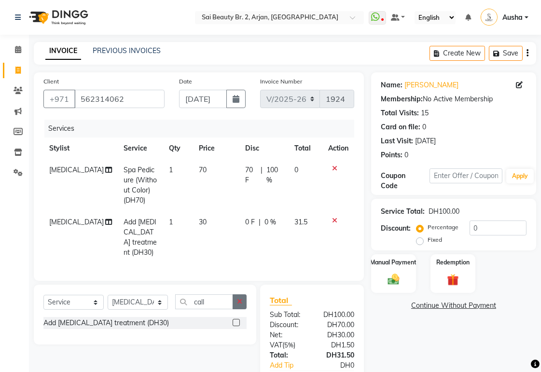
click at [239, 300] on icon "button" at bounding box center [239, 301] width 5 height 7
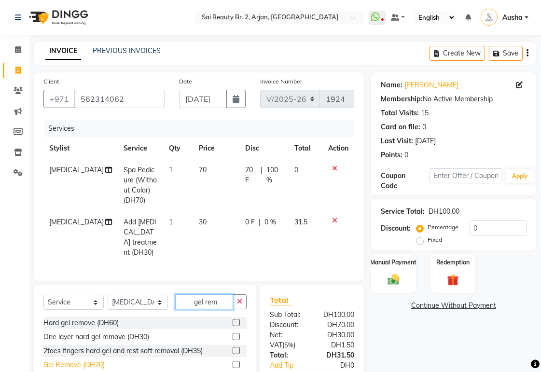
type input "gel rem"
click at [57, 360] on div "Gel Remove (DH20)" at bounding box center [73, 365] width 61 height 10
checkbox input "false"
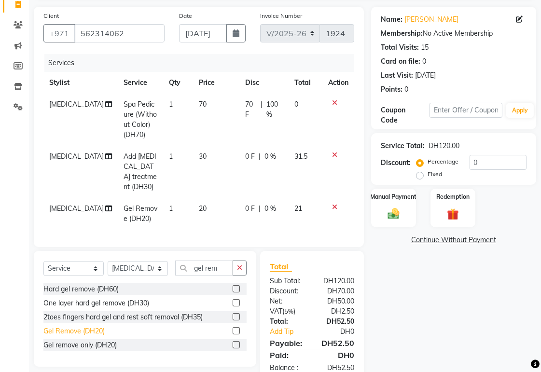
scroll to position [88, 0]
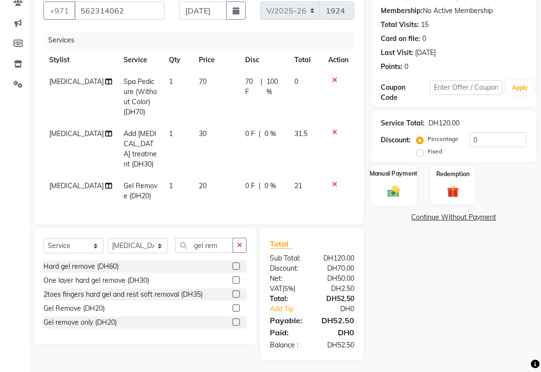
click at [399, 189] on img at bounding box center [394, 191] width 20 height 14
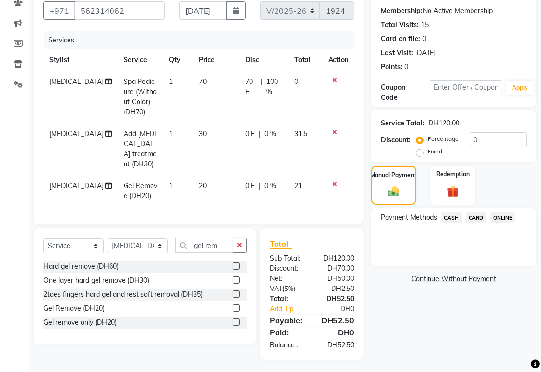
click at [476, 217] on span "CARD" at bounding box center [476, 217] width 21 height 11
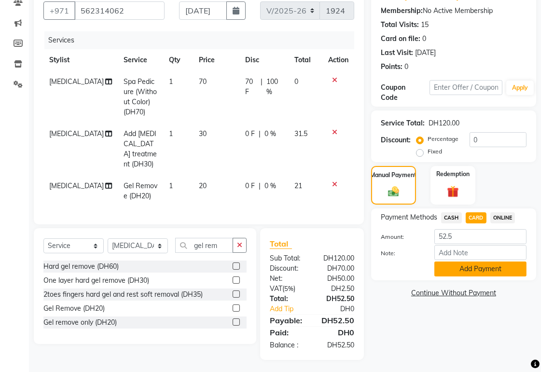
click at [475, 268] on button "Add Payment" at bounding box center [481, 269] width 92 height 15
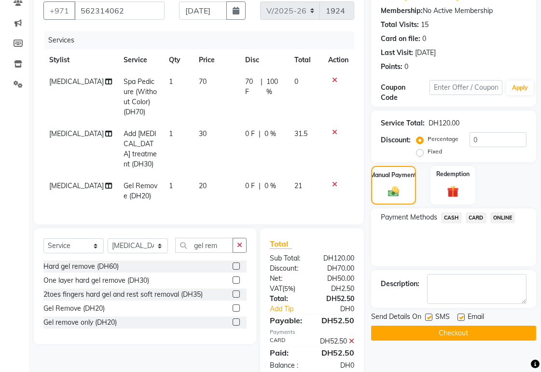
scroll to position [119, 0]
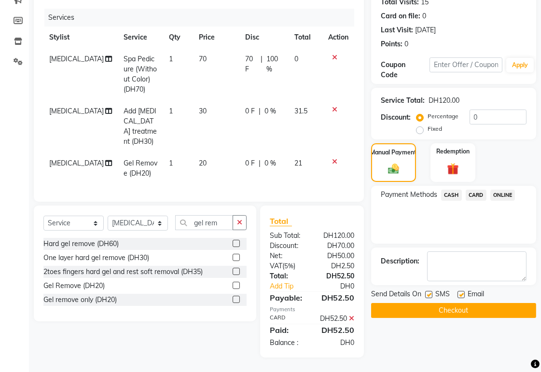
click at [472, 306] on button "Checkout" at bounding box center [453, 310] width 165 height 15
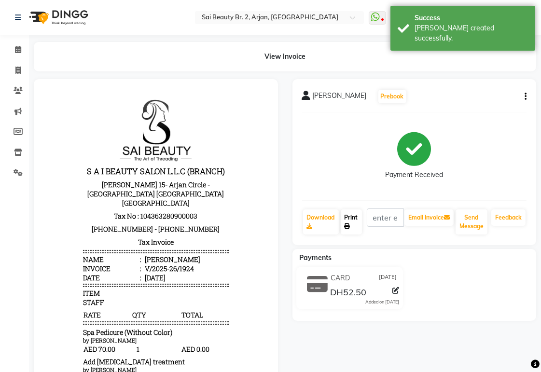
click at [350, 217] on link "Print" at bounding box center [351, 222] width 21 height 25
click at [17, 50] on icon at bounding box center [18, 49] width 6 height 7
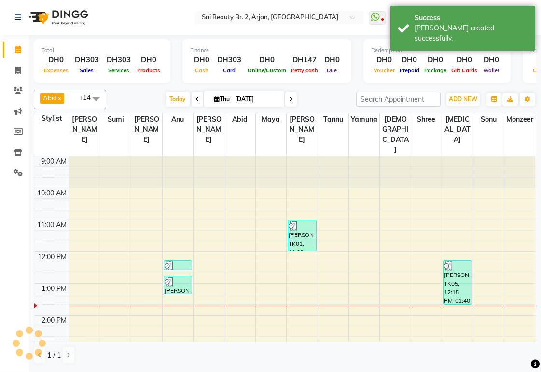
scroll to position [128, 0]
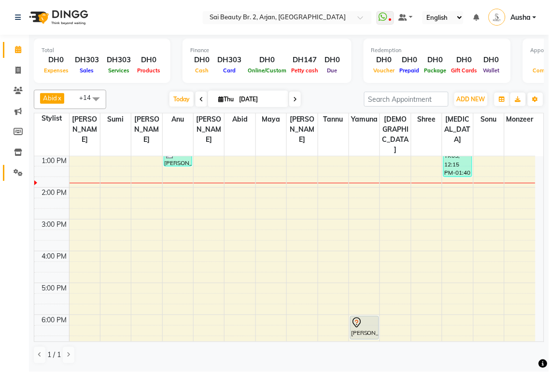
click at [21, 176] on icon at bounding box center [18, 172] width 9 height 7
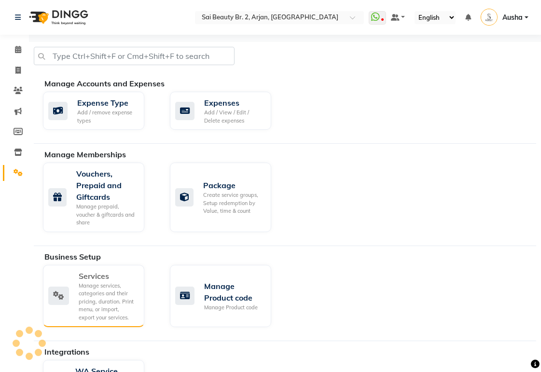
click at [64, 305] on icon at bounding box center [58, 296] width 21 height 18
